Goal: Transaction & Acquisition: Purchase product/service

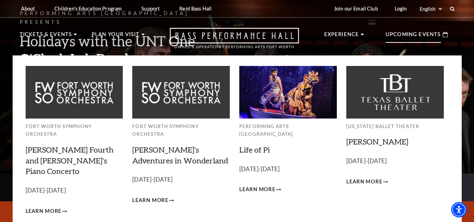
click at [413, 36] on p "Upcoming Events" at bounding box center [413, 36] width 55 height 13
click at [413, 32] on p "Upcoming Events" at bounding box center [413, 36] width 55 height 13
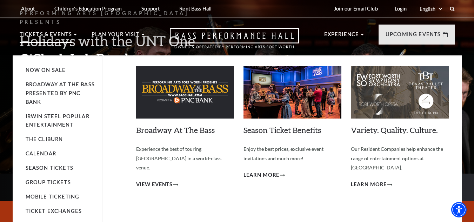
click at [45, 54] on li "Tickets & Events Now On Sale Broadway At The Bass presented by PNC Bank Irwin S…" at bounding box center [49, 42] width 58 height 25
click at [49, 69] on link "Now On Sale" at bounding box center [46, 70] width 40 height 6
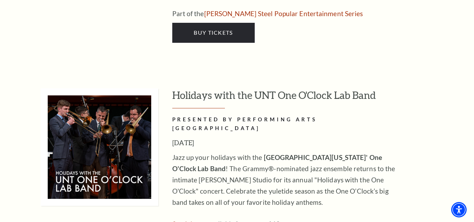
scroll to position [2807, 0]
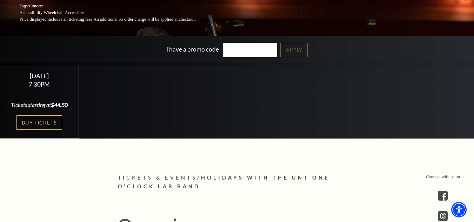
scroll to position [140, 0]
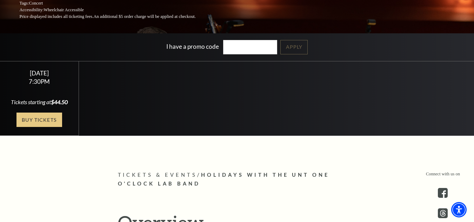
click at [47, 118] on link "Buy Tickets" at bounding box center [39, 120] width 46 height 14
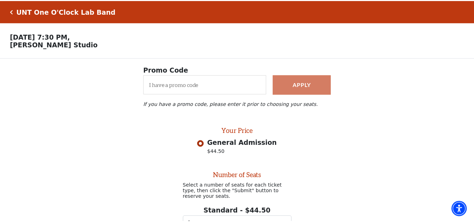
scroll to position [71, 0]
